Goal: Task Accomplishment & Management: Use online tool/utility

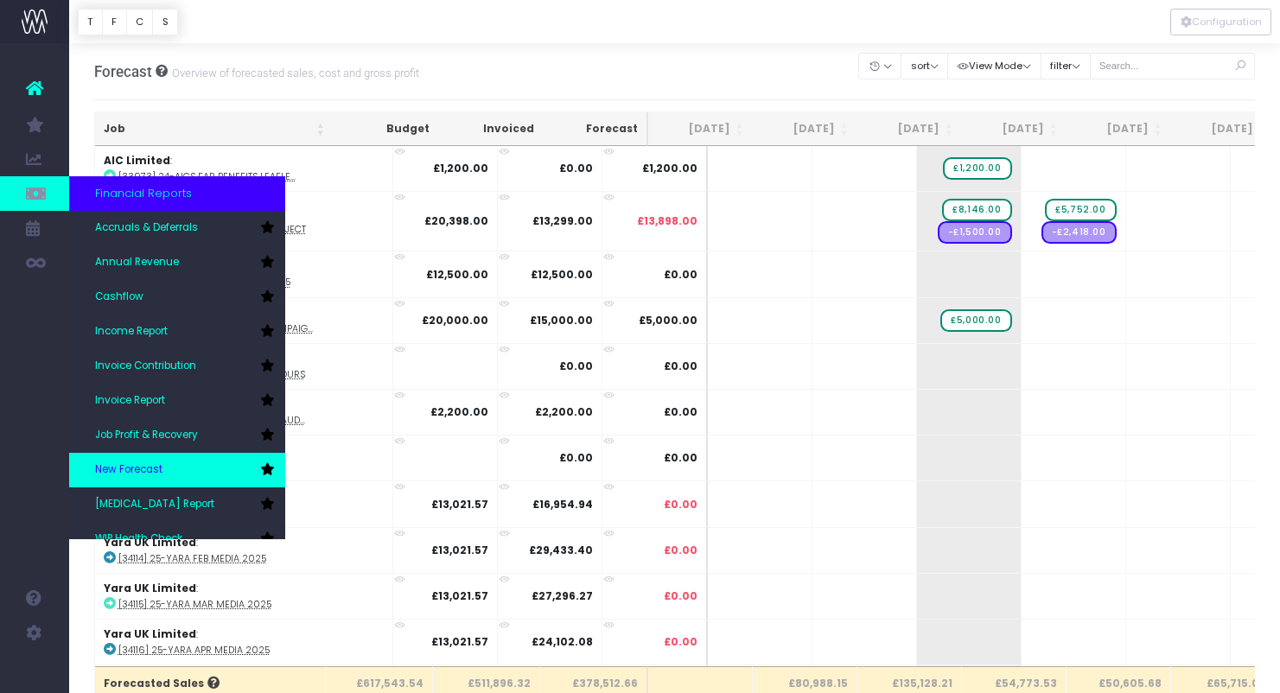
click at [140, 469] on span "New Forecast" at bounding box center [128, 470] width 67 height 16
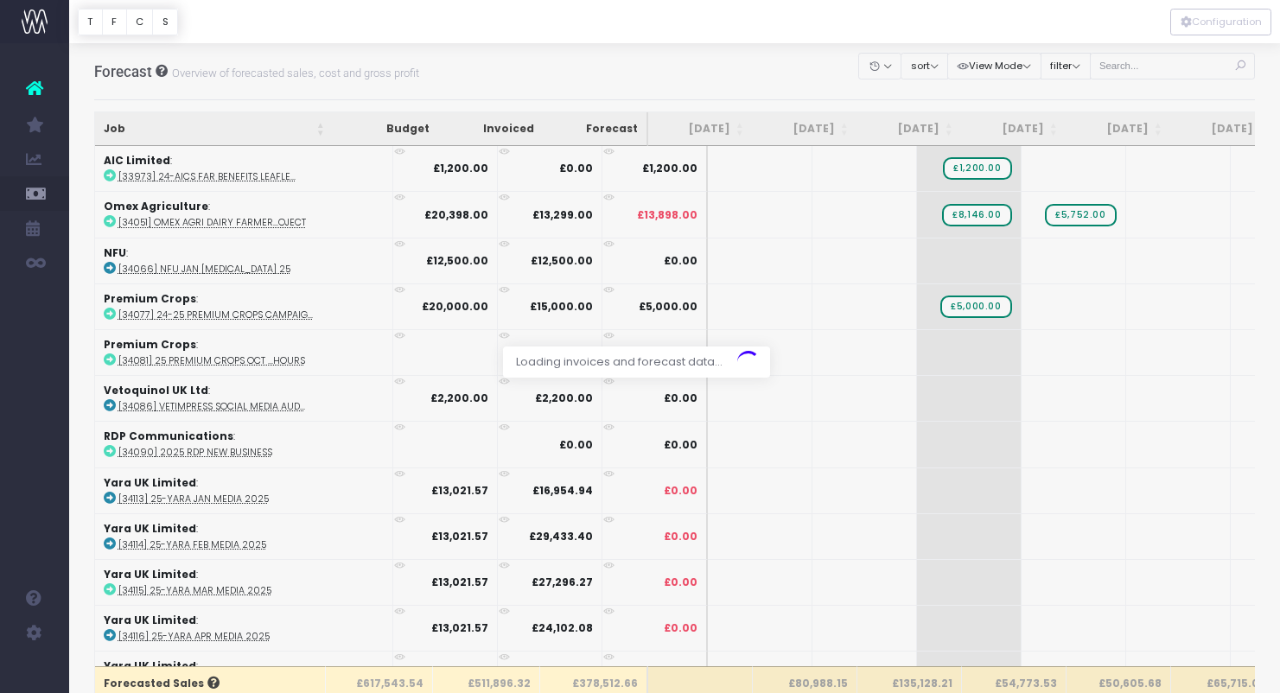
click at [1167, 62] on div at bounding box center [640, 346] width 1280 height 693
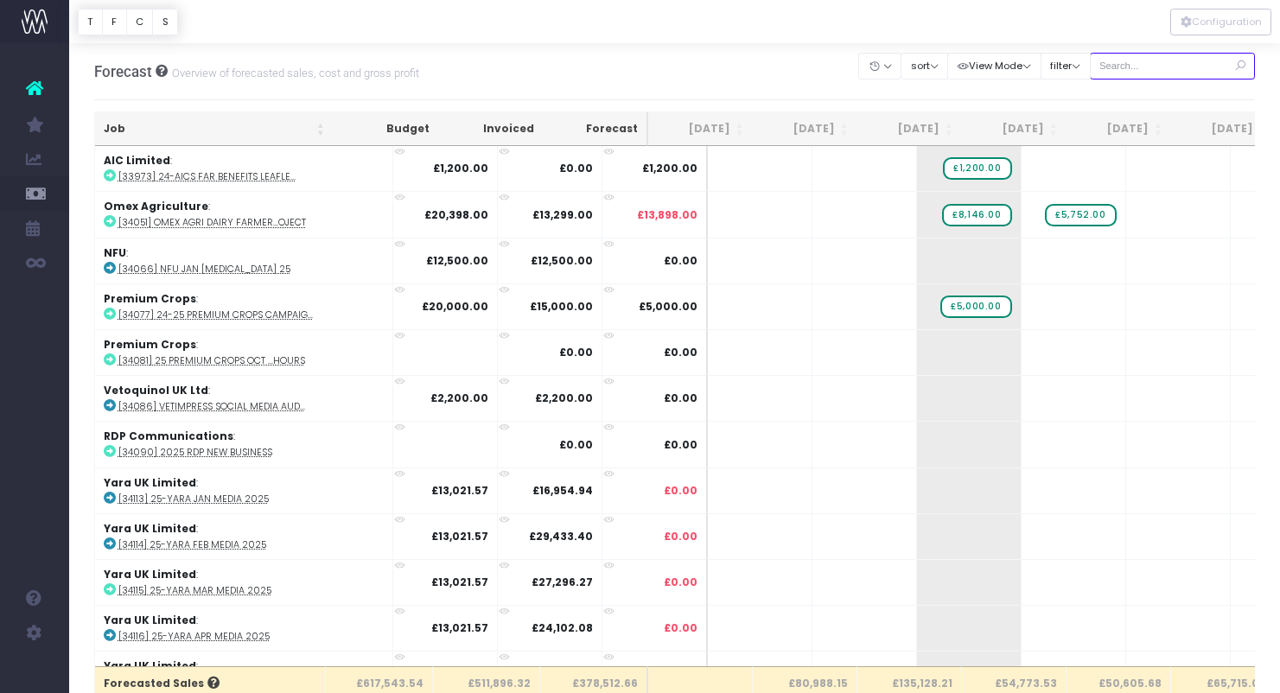
click at [1157, 67] on input "text" at bounding box center [1172, 66] width 166 height 27
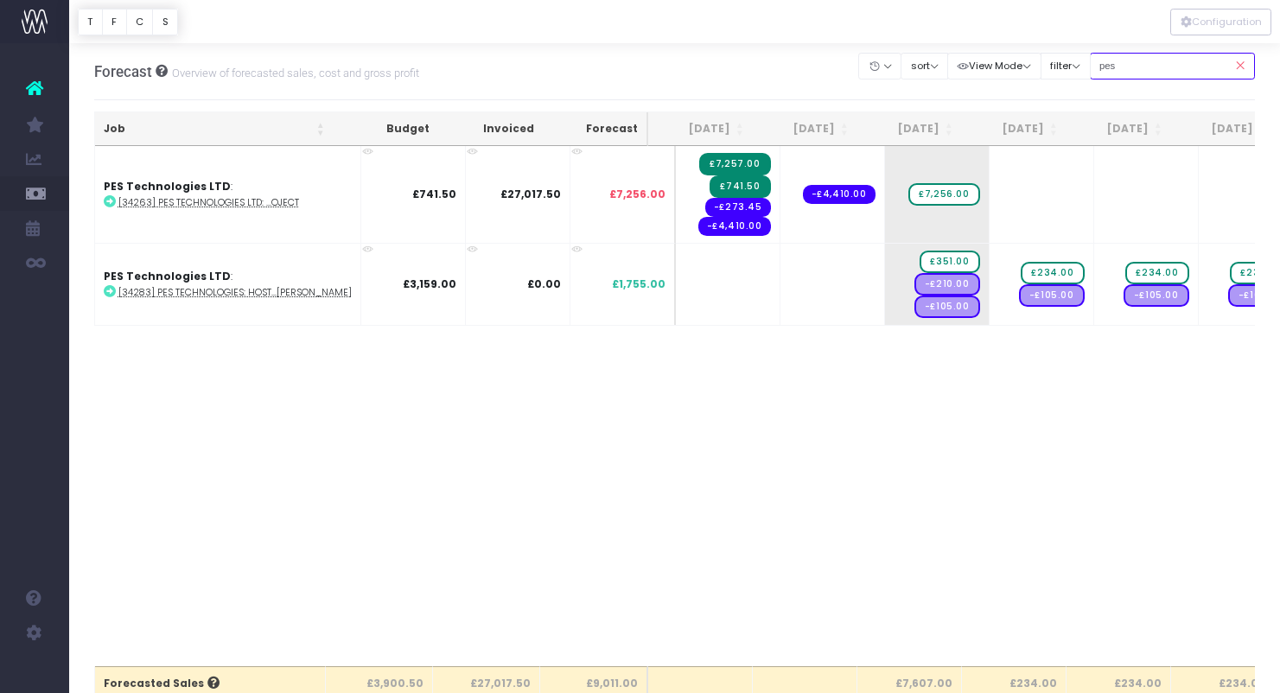
type input "pes"
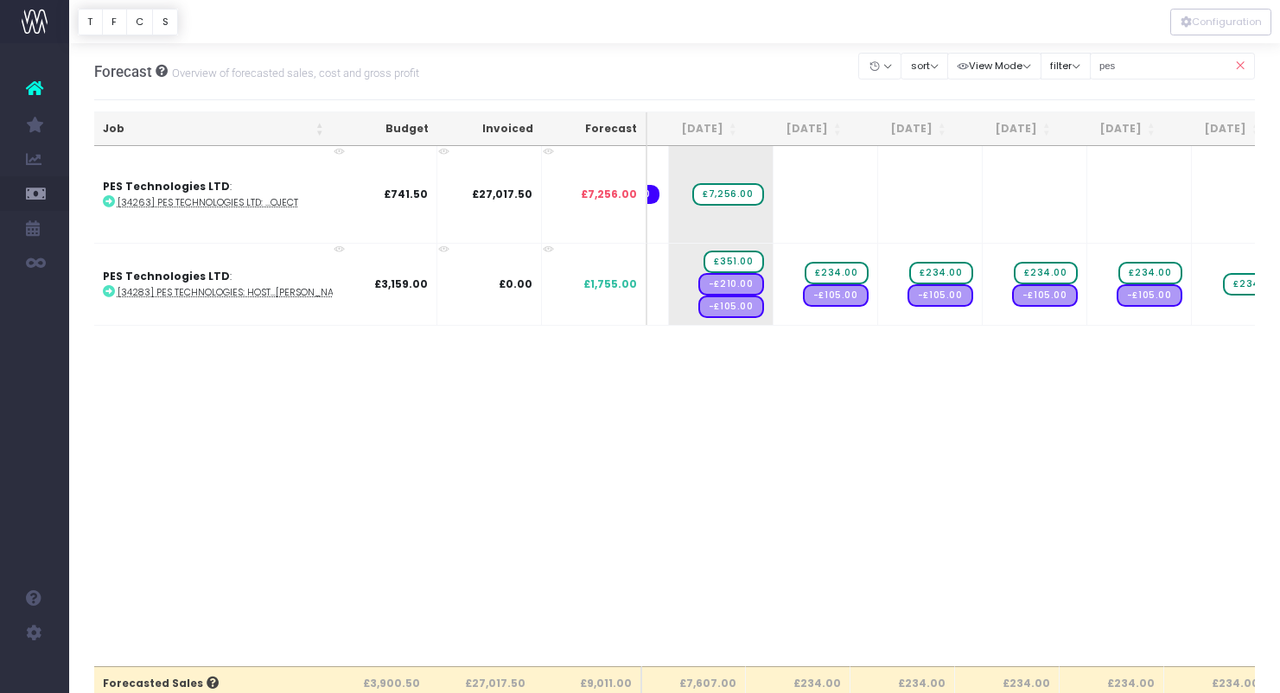
scroll to position [0, 232]
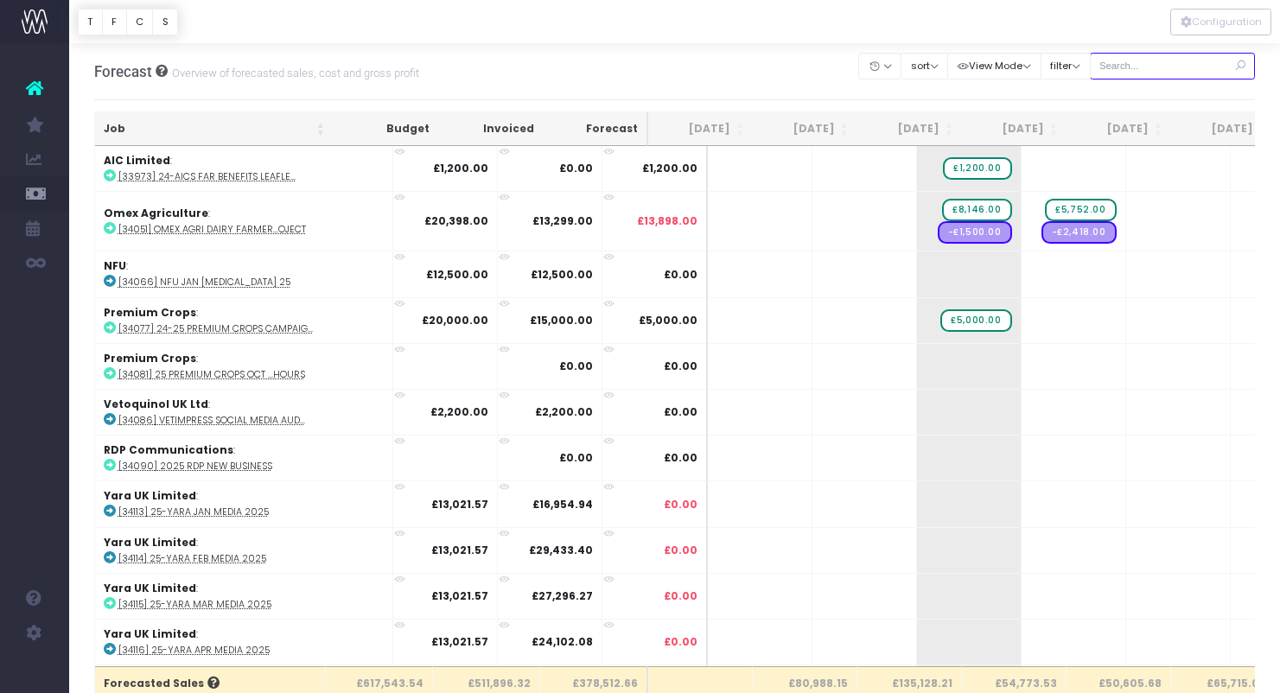
click at [1161, 65] on input "text" at bounding box center [1172, 66] width 166 height 27
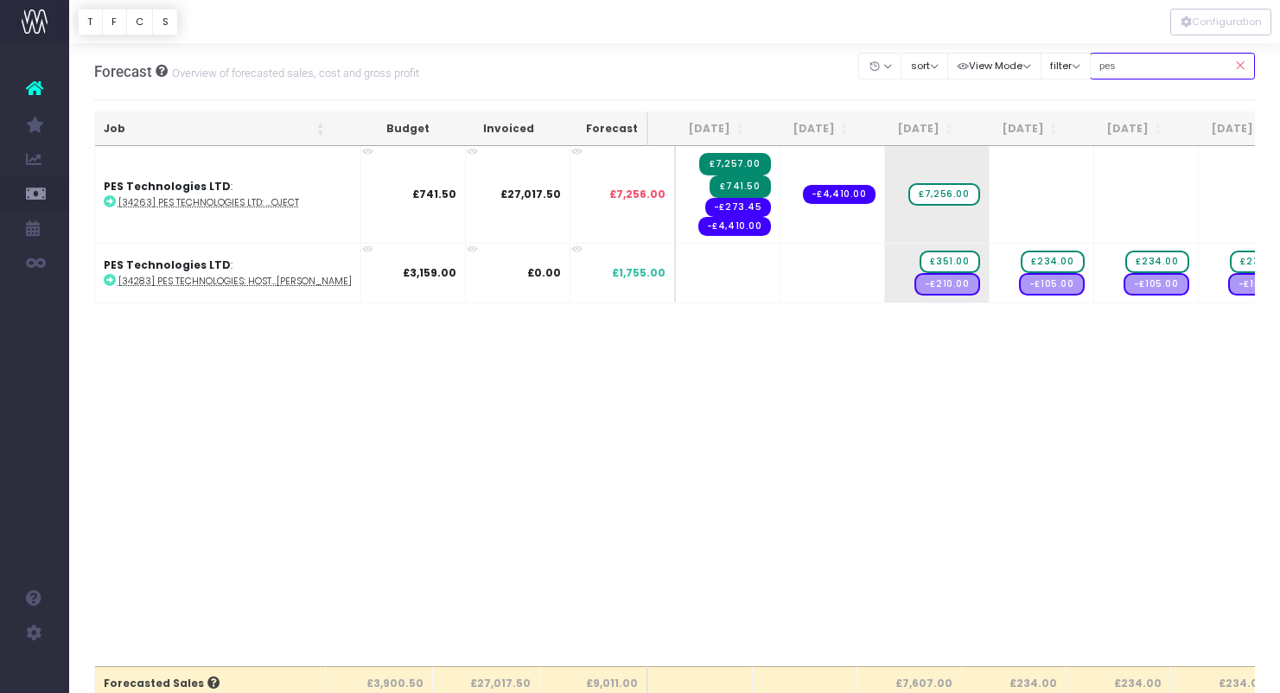
type input "pes"
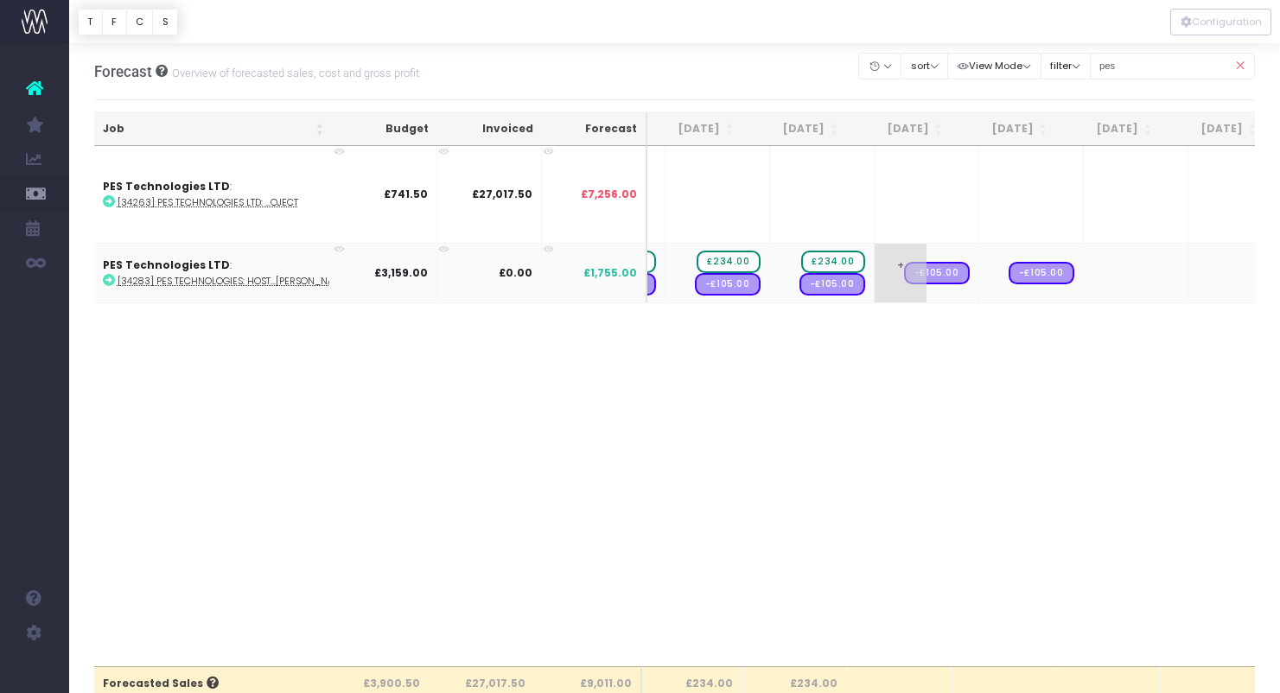
click at [874, 257] on span "+" at bounding box center [900, 273] width 52 height 59
click at [874, 260] on span "+" at bounding box center [900, 273] width 52 height 59
click at [883, 260] on input "1404" at bounding box center [926, 273] width 86 height 35
drag, startPoint x: 921, startPoint y: 274, endPoint x: 866, endPoint y: 274, distance: 55.3
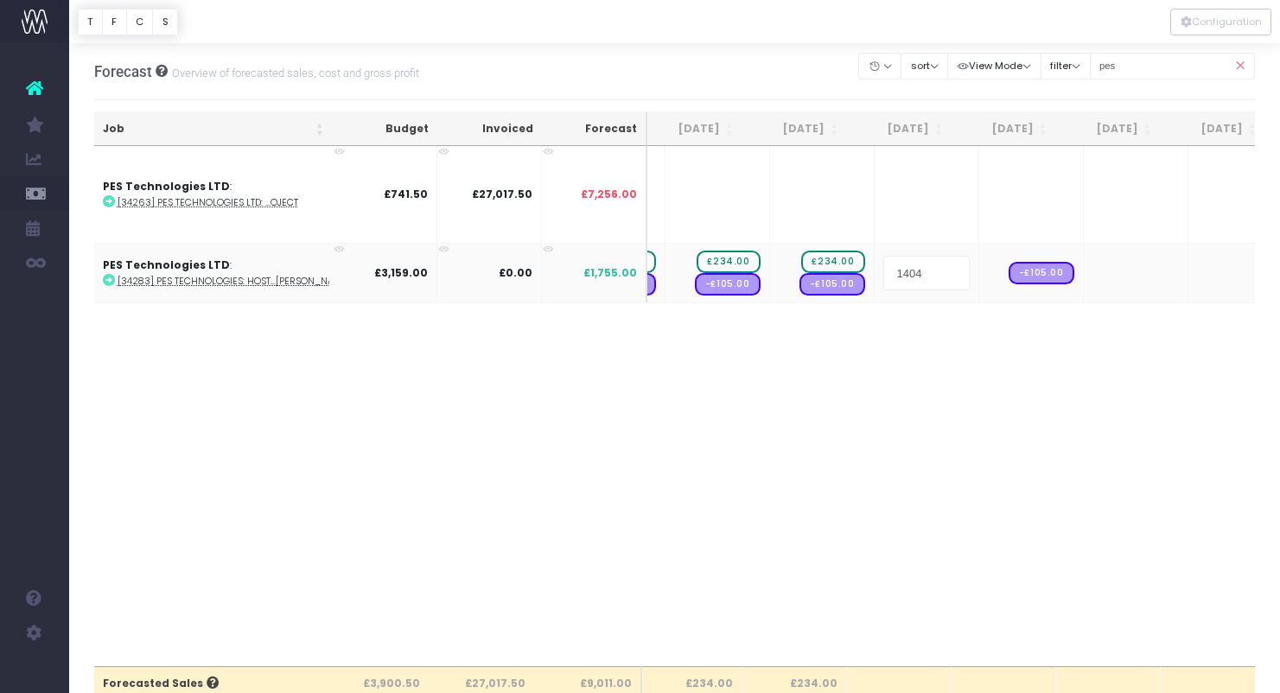
click at [883, 274] on input "1404" at bounding box center [926, 273] width 86 height 35
type input "234"
click at [979, 264] on span "+" at bounding box center [1005, 273] width 52 height 59
type input "234"
